Goal: Transaction & Acquisition: Book appointment/travel/reservation

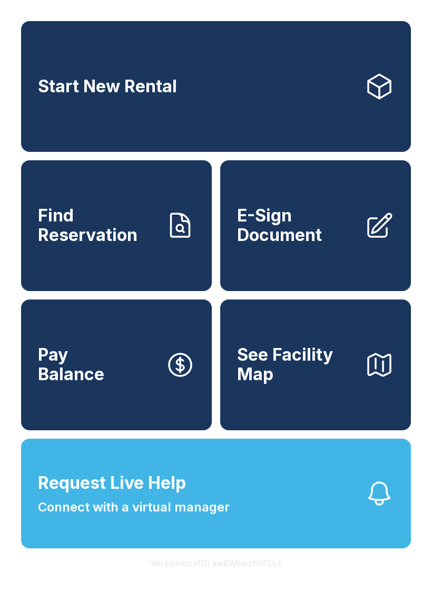
click at [206, 99] on link "Start New Rental" at bounding box center [216, 86] width 390 height 131
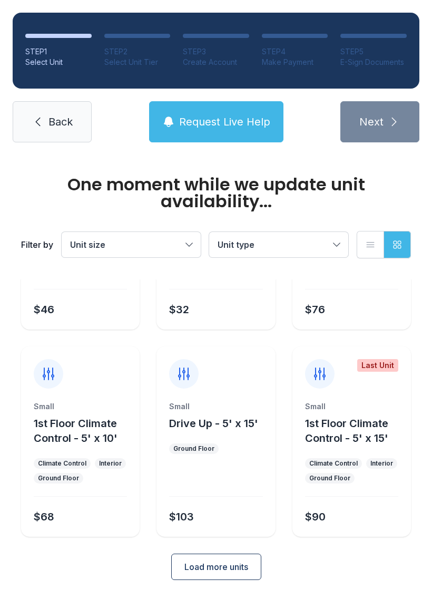
click at [245, 577] on button "Load more units" at bounding box center [216, 567] width 90 height 26
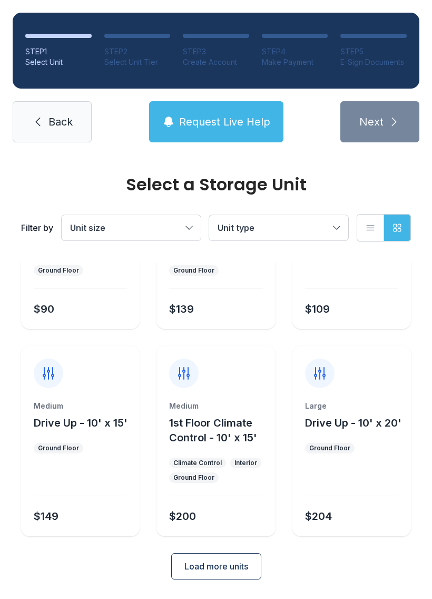
scroll to position [540, 0]
click at [74, 105] on link "Back" at bounding box center [52, 121] width 79 height 41
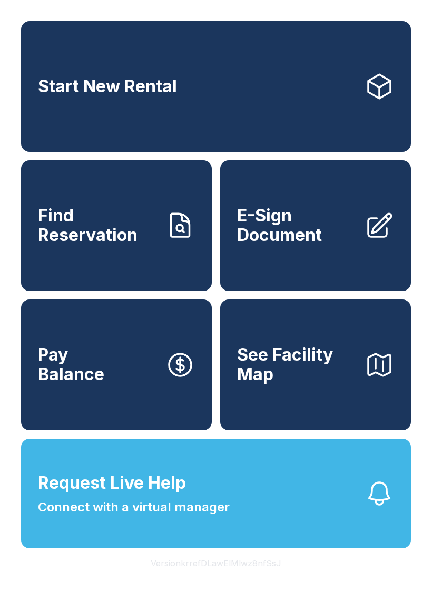
click at [57, 121] on link "Start New Rental" at bounding box center [216, 86] width 390 height 131
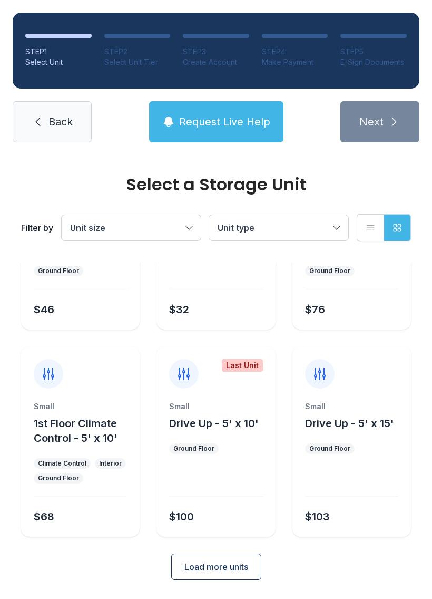
click at [197, 565] on span "Load more units" at bounding box center [217, 567] width 64 height 13
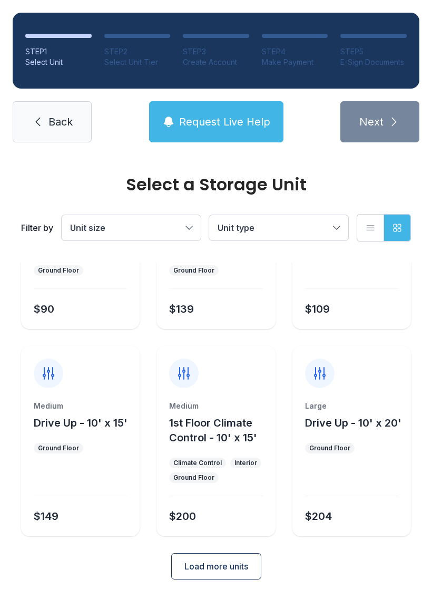
scroll to position [540, 0]
click at [197, 570] on span "Load more units" at bounding box center [217, 567] width 64 height 13
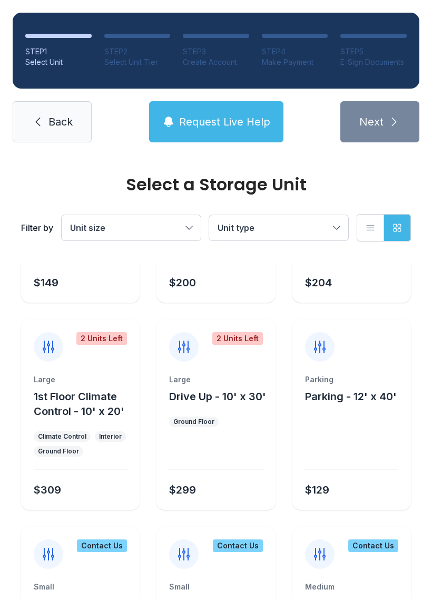
scroll to position [791, 0]
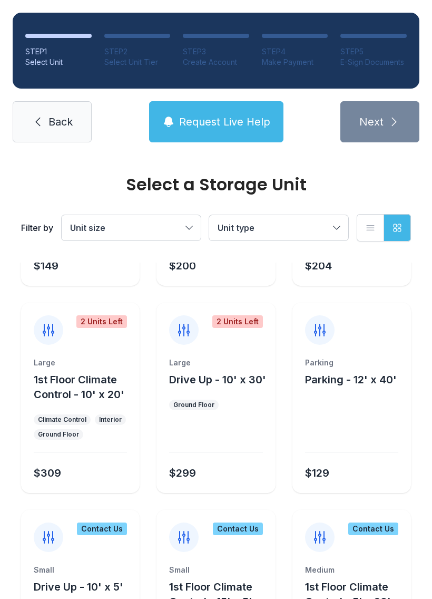
click at [68, 444] on div "Large 1st Floor Climate Control - 10' x 20' Climate Control Interior Ground Flo…" at bounding box center [80, 426] width 119 height 136
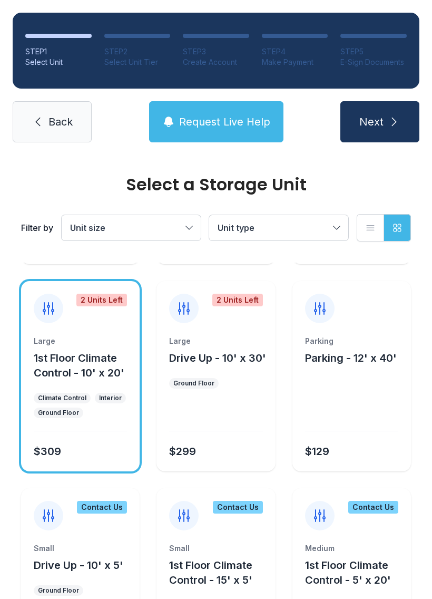
scroll to position [809, 0]
